Goal: Navigation & Orientation: Understand site structure

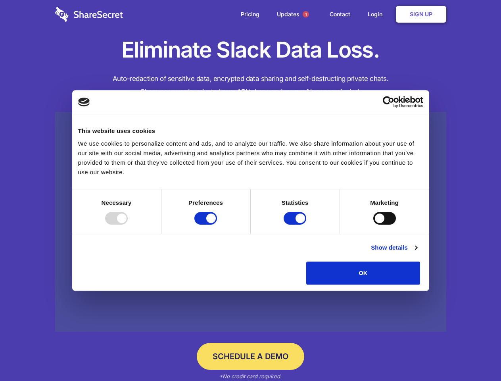
click at [128, 225] on div at bounding box center [116, 218] width 23 height 13
click at [217, 225] on input "Preferences" at bounding box center [205, 218] width 23 height 13
checkbox input "false"
click at [296, 225] on input "Statistics" at bounding box center [295, 218] width 23 height 13
checkbox input "false"
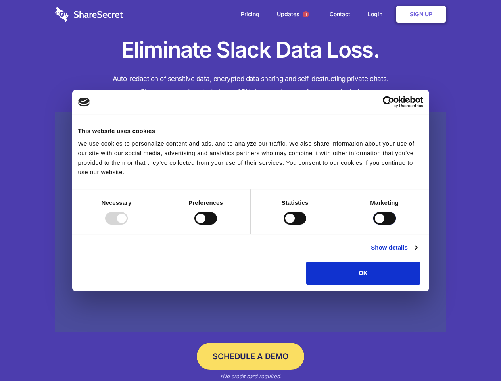
click at [373, 225] on input "Marketing" at bounding box center [384, 218] width 23 height 13
checkbox input "true"
